Goal: Find contact information: Find contact information

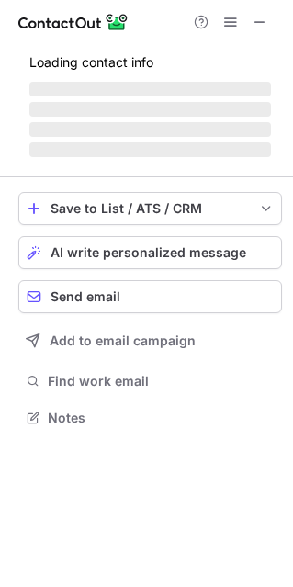
scroll to position [9, 8]
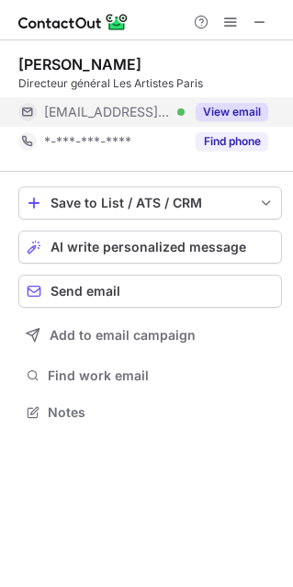
click at [215, 109] on button "View email" at bounding box center [232, 112] width 73 height 18
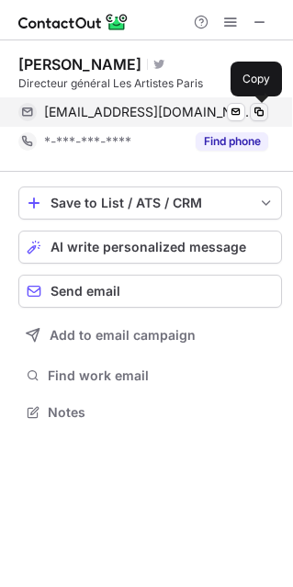
click at [262, 110] on span at bounding box center [259, 112] width 15 height 15
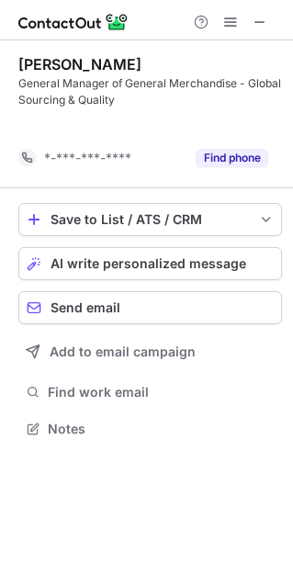
scroll to position [386, 293]
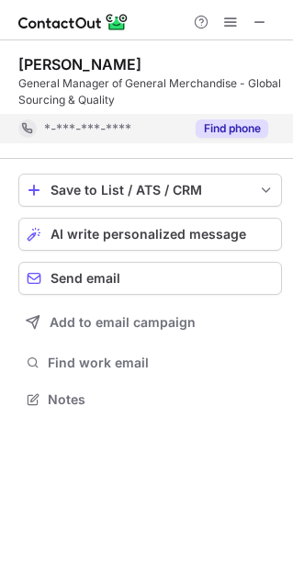
click at [246, 129] on button "Find phone" at bounding box center [232, 128] width 73 height 18
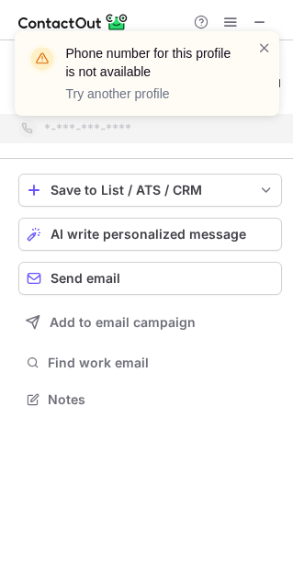
click at [259, 18] on div "Phone number for this profile is not available Try another profile" at bounding box center [147, 81] width 294 height 136
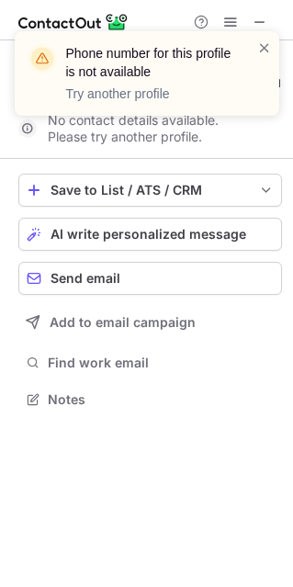
click at [266, 20] on div "Phone number for this profile is not available Try another profile" at bounding box center [147, 81] width 294 height 136
click at [260, 20] on div "Phone number for this profile is not available Try another profile" at bounding box center [147, 81] width 294 height 136
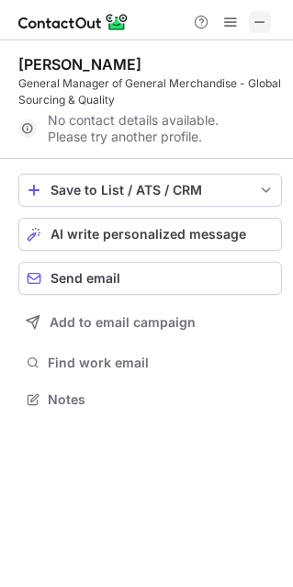
click at [262, 17] on span at bounding box center [260, 22] width 15 height 15
click at [266, 15] on span at bounding box center [260, 22] width 15 height 15
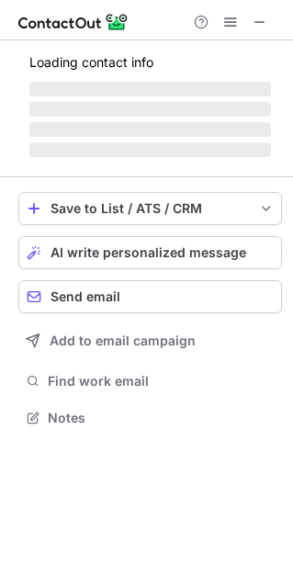
scroll to position [9, 8]
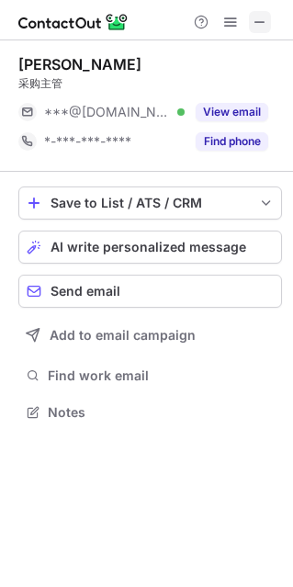
click at [269, 16] on button at bounding box center [260, 22] width 22 height 22
